Goal: Check status: Check status

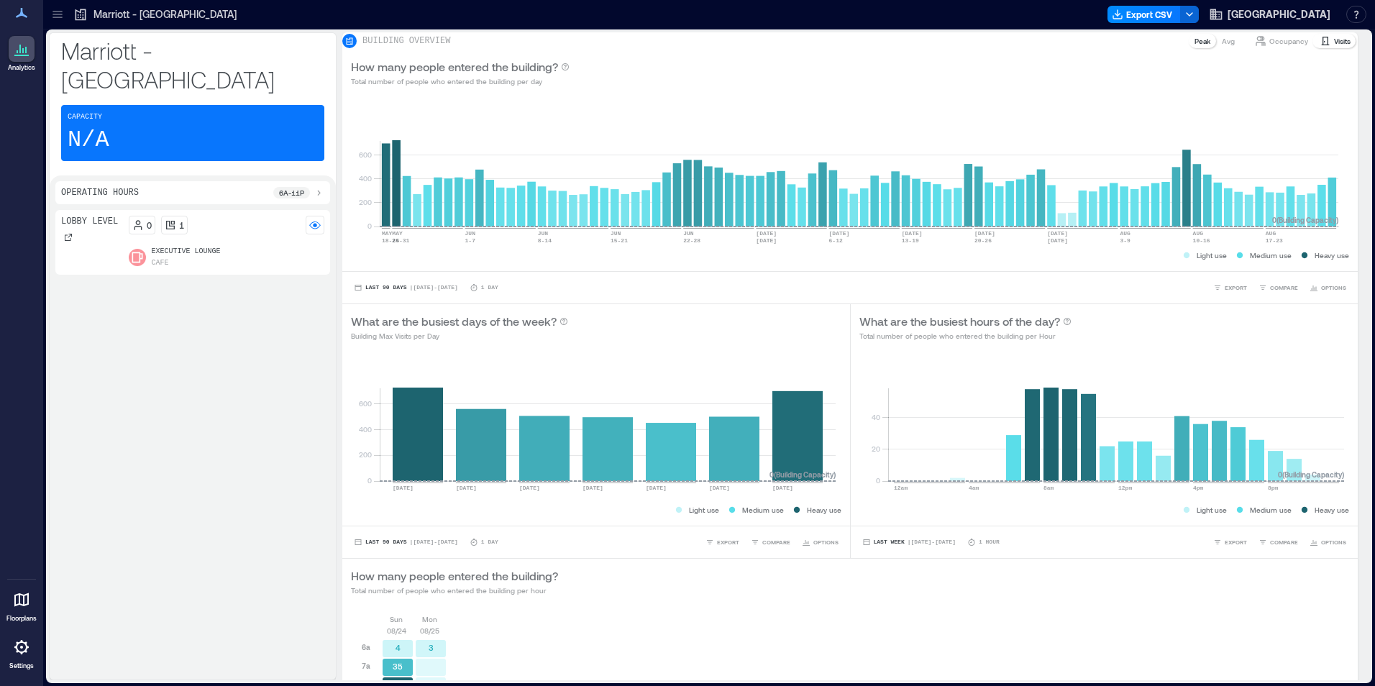
scroll to position [352, 0]
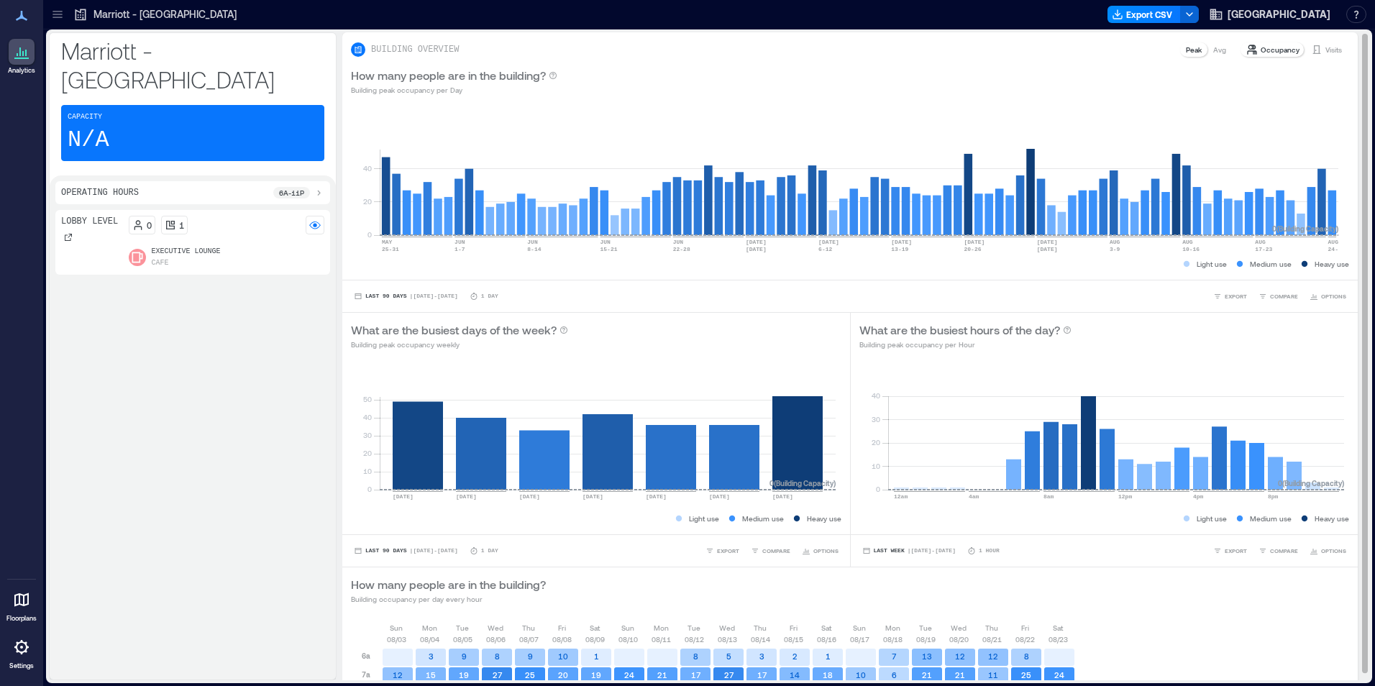
click at [1324, 41] on div "Occupancy Visits" at bounding box center [1294, 49] width 110 height 17
click at [1323, 42] on div "Occupancy Visits" at bounding box center [1294, 49] width 110 height 17
click at [1325, 47] on p "Visits" at bounding box center [1333, 50] width 17 height 12
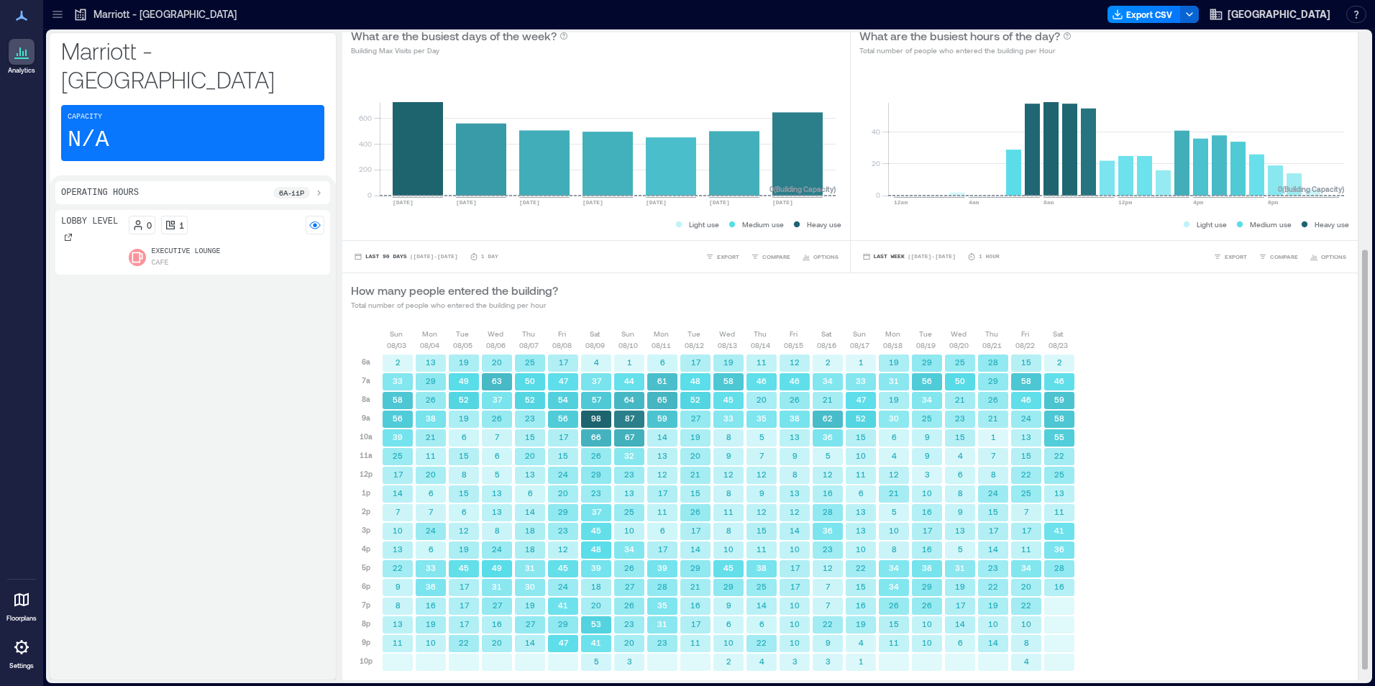
scroll to position [352, 0]
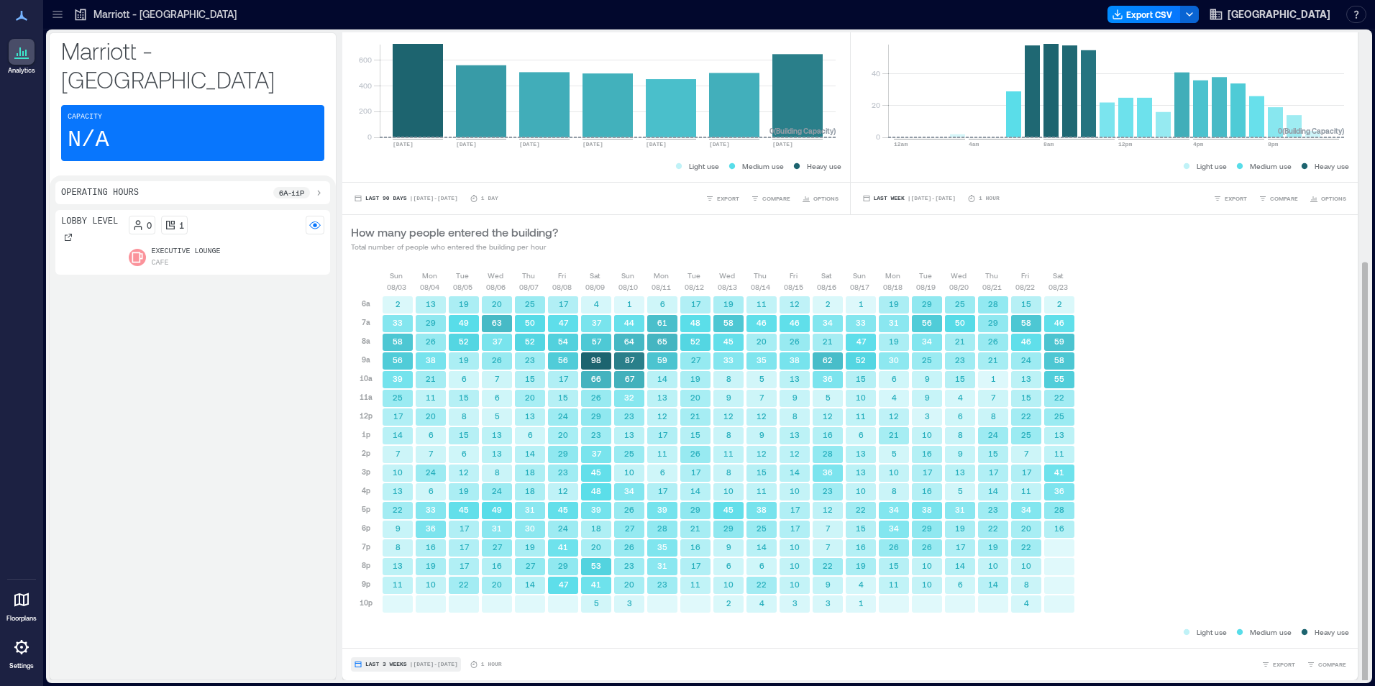
click at [404, 666] on button "Last 3 Weeks | [DATE] - [DATE]" at bounding box center [406, 664] width 110 height 14
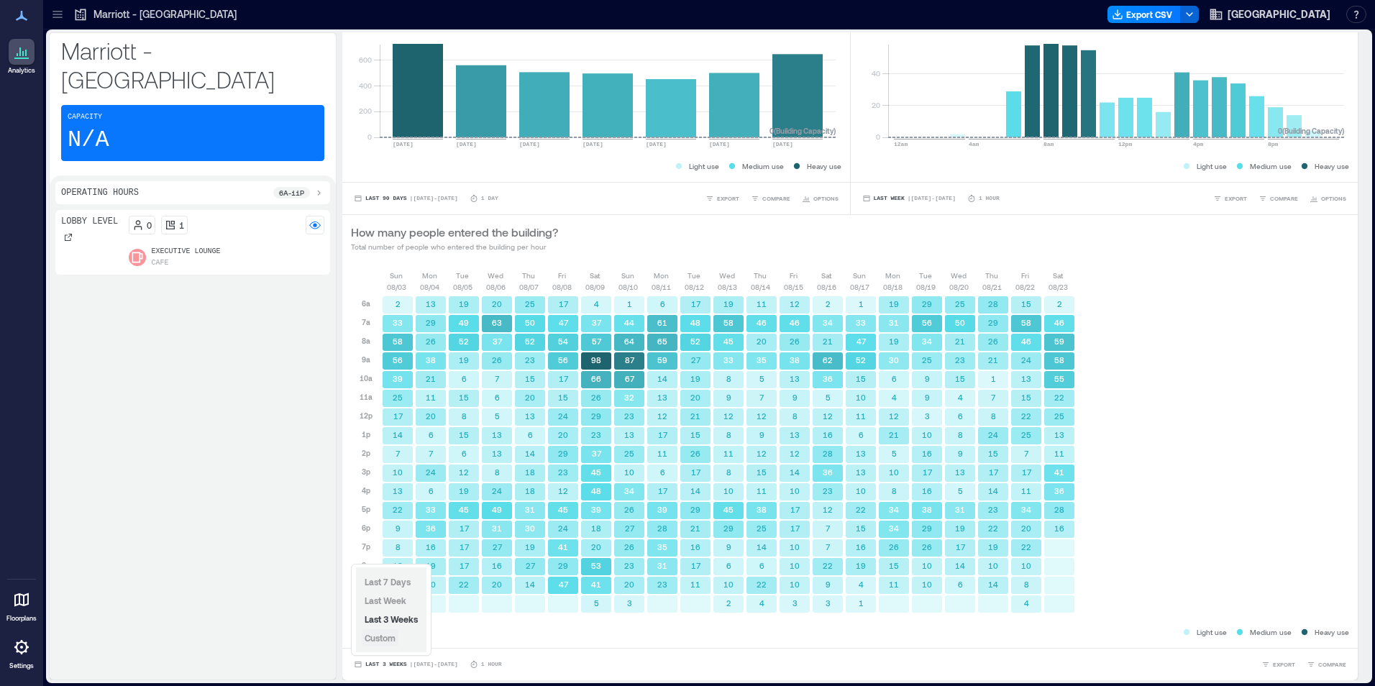
click at [386, 642] on span "Custom" at bounding box center [380, 638] width 31 height 10
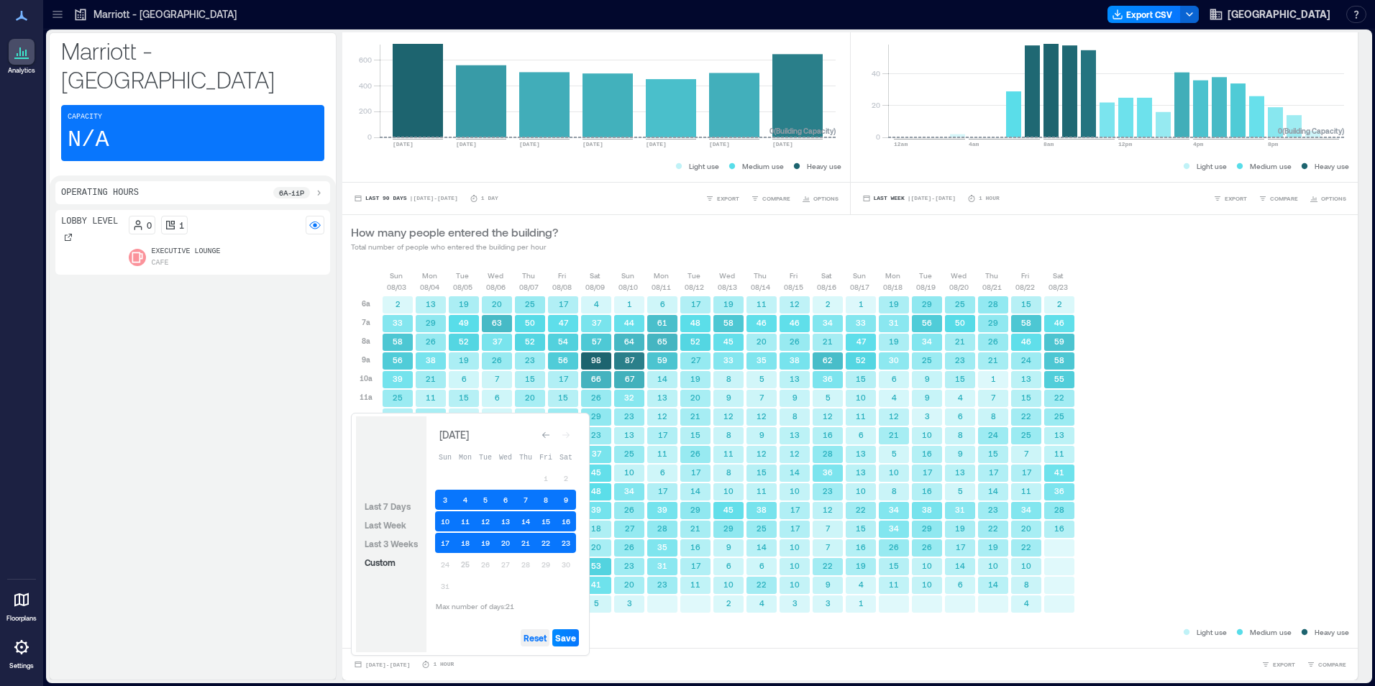
click at [535, 633] on span "Reset" at bounding box center [535, 638] width 23 height 12
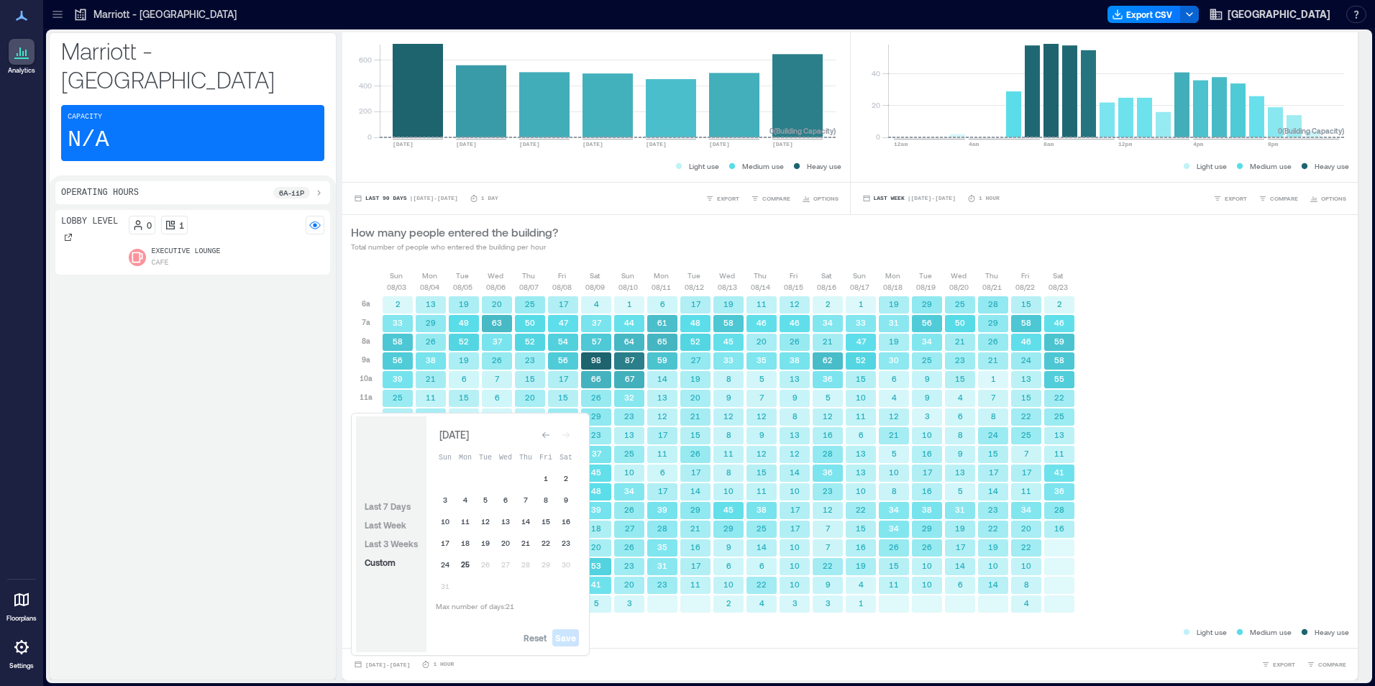
click at [470, 567] on button "25" at bounding box center [465, 564] width 20 height 20
click at [563, 637] on span "Save" at bounding box center [565, 638] width 21 height 12
